Goal: Information Seeking & Learning: Learn about a topic

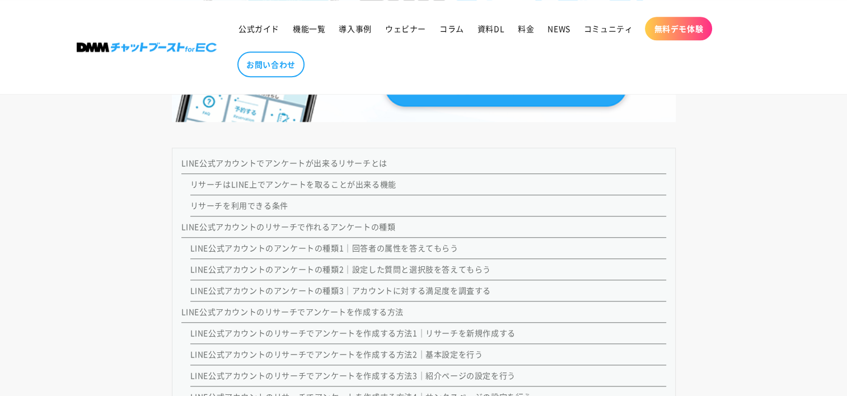
scroll to position [931, 0]
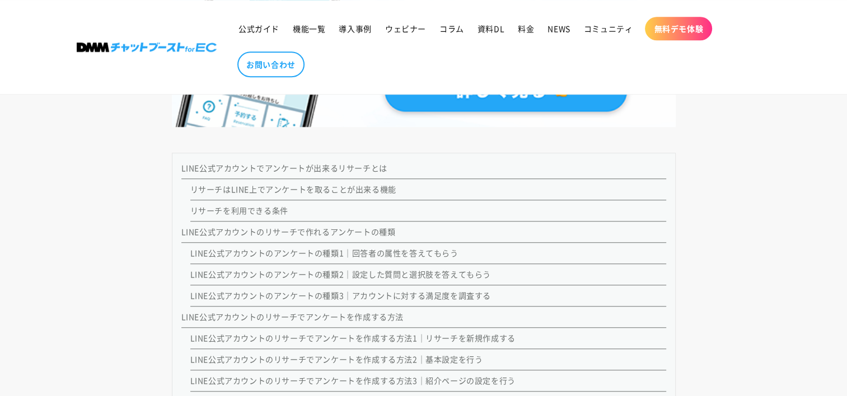
click at [299, 188] on link "リサーチはLINE上でアンケートを取ることが出来る機能" at bounding box center [293, 189] width 206 height 11
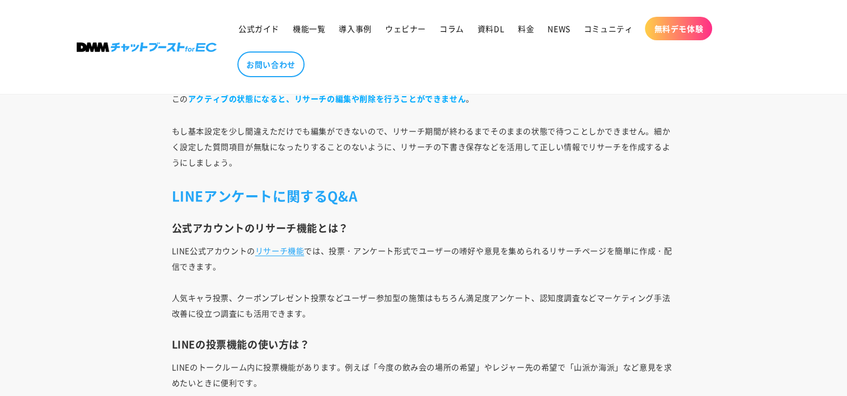
scroll to position [12391, 0]
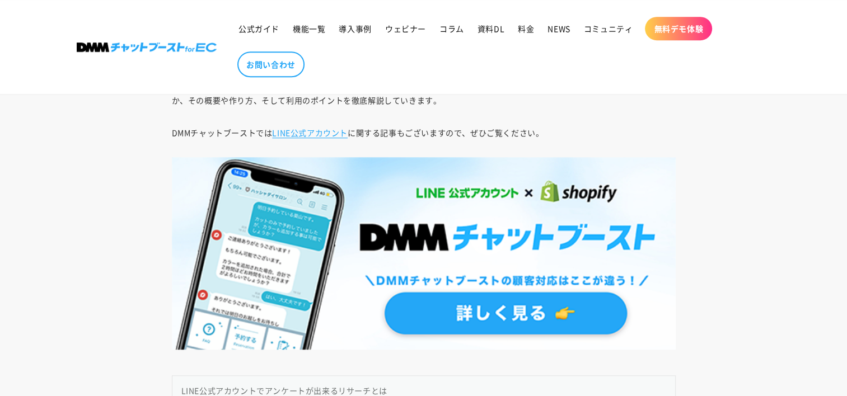
scroll to position [708, 0]
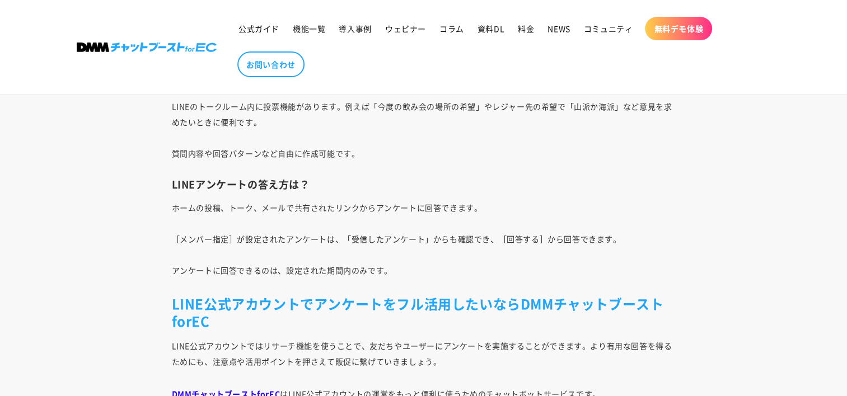
scroll to position [12874, 0]
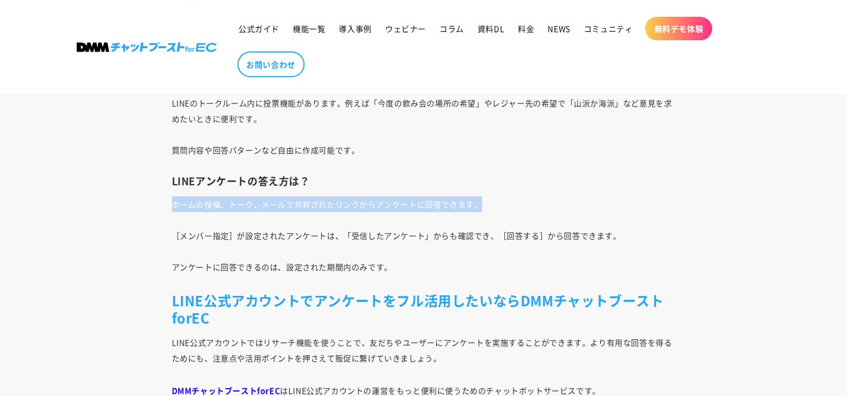
drag, startPoint x: 172, startPoint y: 203, endPoint x: 498, endPoint y: 202, distance: 325.8
click at [495, 202] on p "ホームの投稿、トーク、メールで共有されたリンクからアンケートに回答できます。 ［メンバー指定］が設定されたアンケートは、「受信したアンケート」からも確認でき、…" at bounding box center [424, 235] width 504 height 78
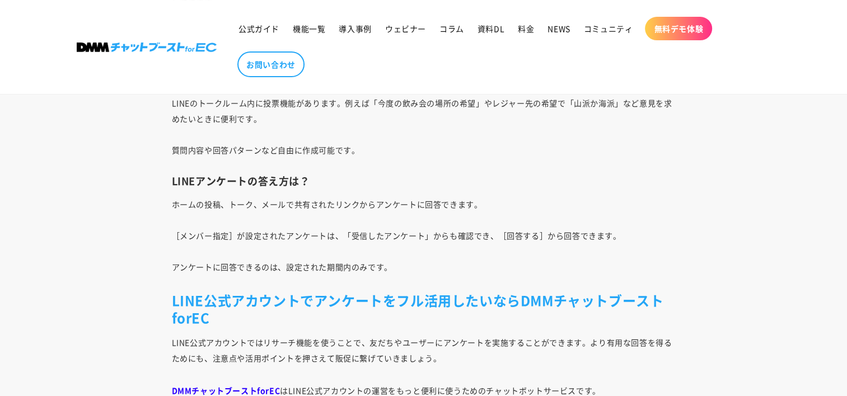
drag, startPoint x: 498, startPoint y: 202, endPoint x: 500, endPoint y: 221, distance: 19.2
click at [500, 221] on p "ホームの投稿、トーク、メールで共有されたリンクからアンケートに回答できます。 ［メンバー指定］が設定されたアンケートは、「受信したアンケート」からも確認でき、…" at bounding box center [424, 235] width 504 height 78
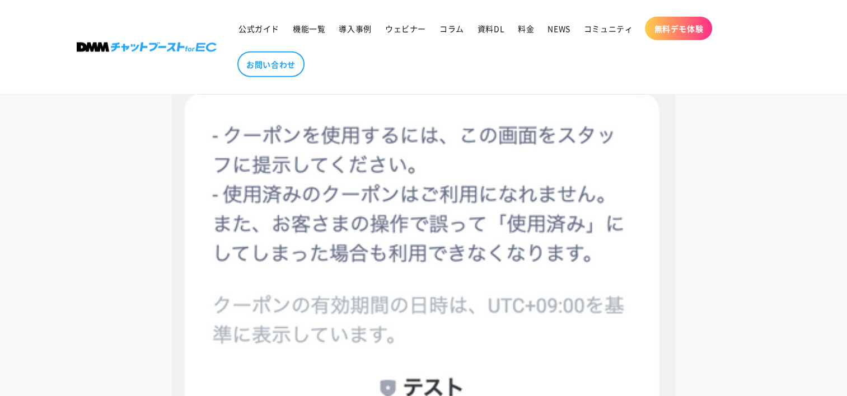
scroll to position [11083, 0]
